Goal: Obtain resource: Obtain resource

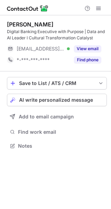
scroll to position [141, 111]
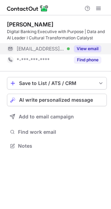
click at [89, 47] on button "View email" at bounding box center [87, 48] width 27 height 7
